Goal: Find specific page/section: Find specific page/section

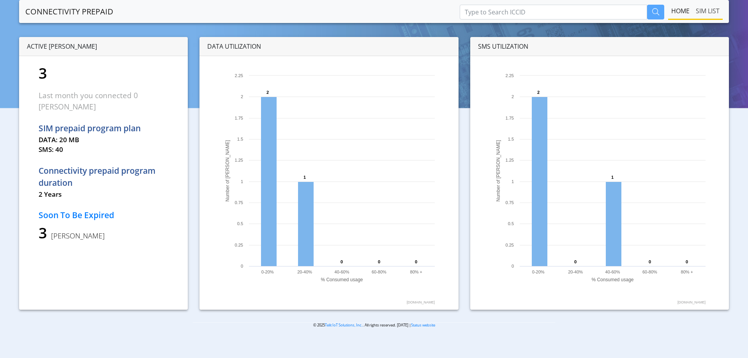
click at [704, 12] on link "SIM LIST" at bounding box center [708, 11] width 30 height 16
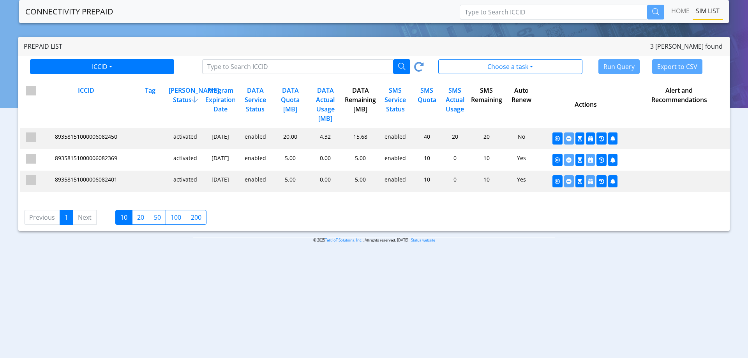
drag, startPoint x: 129, startPoint y: 136, endPoint x: 54, endPoint y: 139, distance: 75.3
click at [54, 139] on div "9482eb4e5bd6c01646695658331c6327 undefined 89358151000006082450" at bounding box center [86, 136] width 92 height 8
copy span "89358151000006082450"
drag, startPoint x: 132, startPoint y: 156, endPoint x: 50, endPoint y: 161, distance: 82.7
click at [50, 161] on div "9482eb4e5bd6c01646695658331c6327 undefined 89358151000006082369 activated May 2…" at bounding box center [375, 159] width 710 height 21
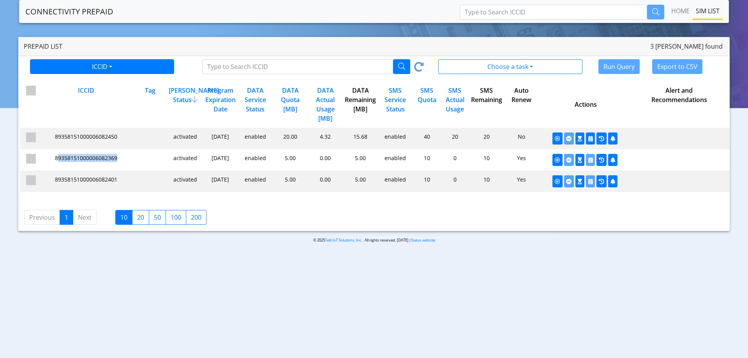
copy span "89358151000006082369"
drag, startPoint x: 120, startPoint y: 178, endPoint x: 54, endPoint y: 172, distance: 66.5
click at [54, 172] on div "9482eb4e5bd6c01646695658331c6327 undefined 89358151000006082401 activated Dec 0…" at bounding box center [375, 181] width 710 height 21
copy span "89358151000006082401"
